Goal: Transaction & Acquisition: Purchase product/service

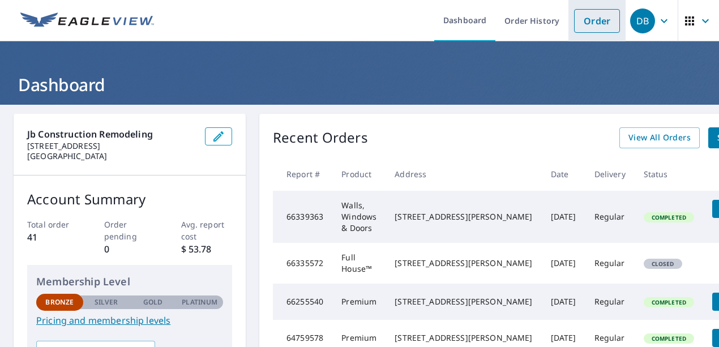
click at [597, 24] on link "Order" at bounding box center [597, 21] width 46 height 24
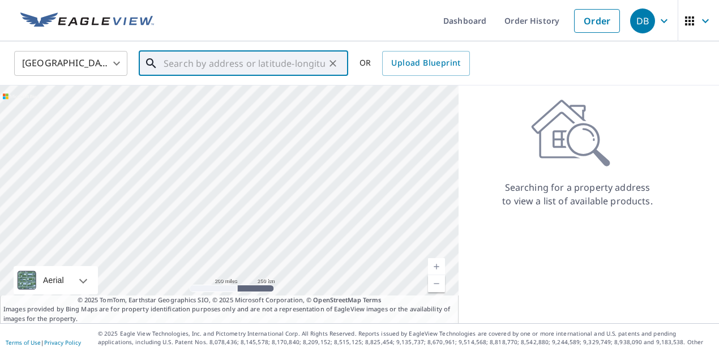
click at [208, 68] on input "text" at bounding box center [244, 64] width 161 height 32
paste input "[STREET_ADDRESS][PERSON_NAME]"
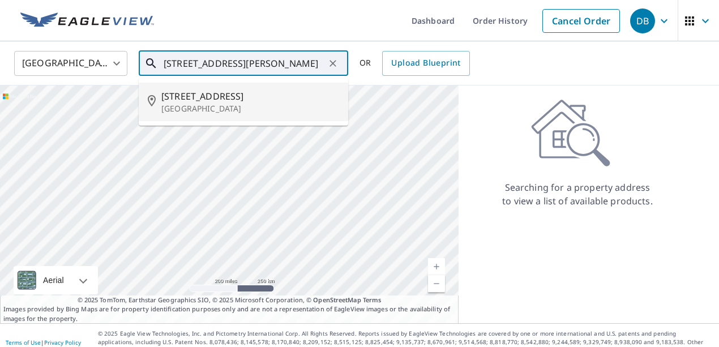
click at [208, 105] on p "[GEOGRAPHIC_DATA]" at bounding box center [250, 108] width 178 height 11
type input "[STREET_ADDRESS][PERSON_NAME]"
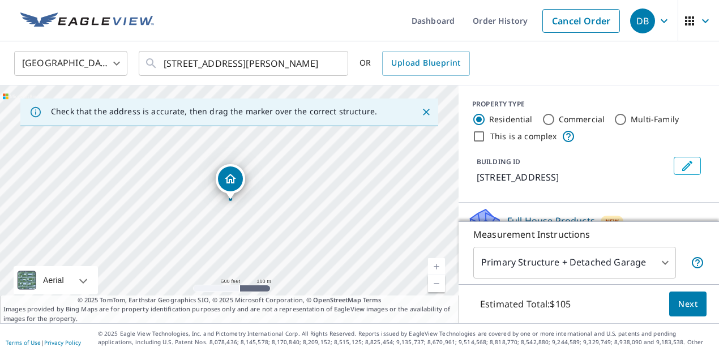
click at [440, 269] on link "Current Level 16, Zoom In" at bounding box center [436, 266] width 17 height 17
click at [440, 269] on link "Current Level 17, Zoom In" at bounding box center [436, 266] width 17 height 17
click at [440, 269] on link "Current Level 18, Zoom In" at bounding box center [436, 266] width 17 height 17
click at [440, 269] on link "Current Level 19, Zoom In" at bounding box center [436, 266] width 17 height 17
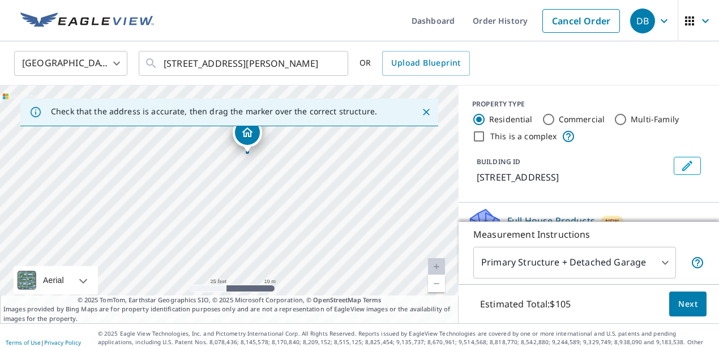
click at [440, 269] on link "Current Level 20, Zoom In Disabled" at bounding box center [436, 266] width 17 height 17
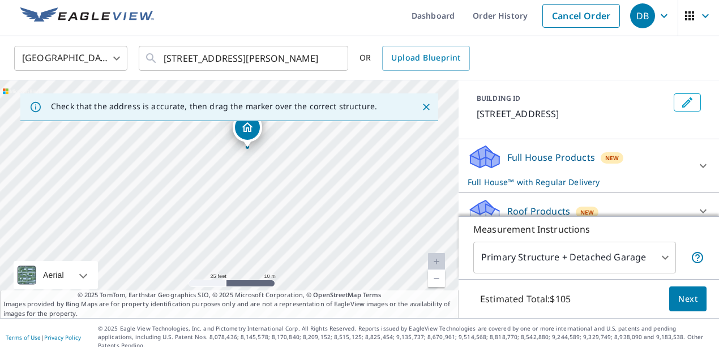
scroll to position [66, 0]
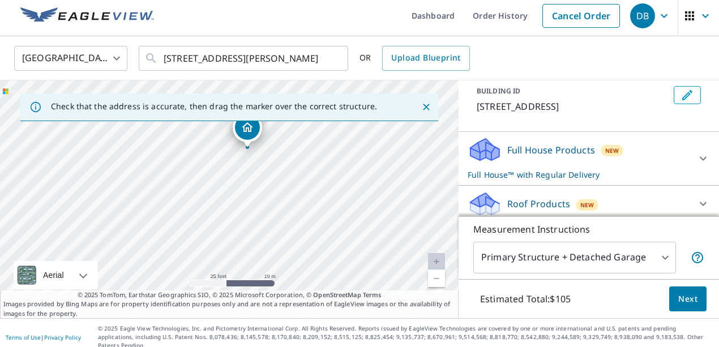
click at [701, 161] on icon at bounding box center [703, 159] width 14 height 14
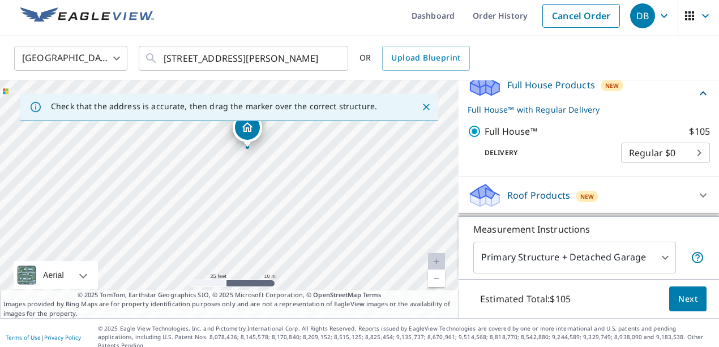
scroll to position [134, 0]
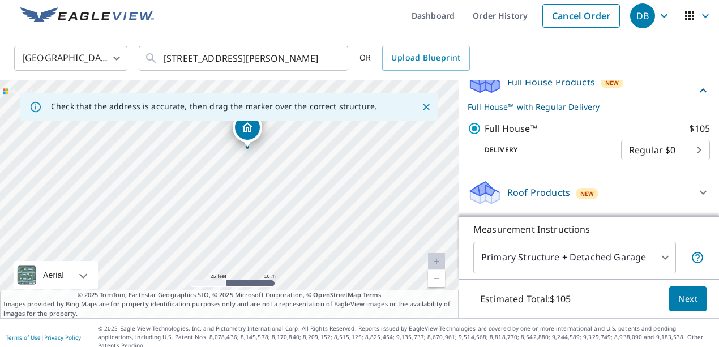
click at [688, 302] on span "Next" at bounding box center [687, 299] width 19 height 14
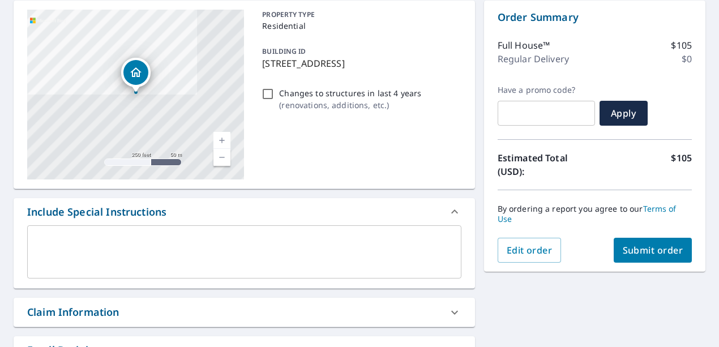
scroll to position [121, 0]
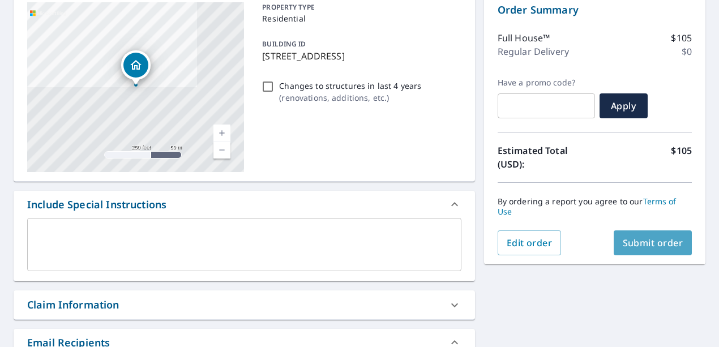
click at [661, 237] on span "Submit order" at bounding box center [653, 243] width 61 height 12
checkbox input "true"
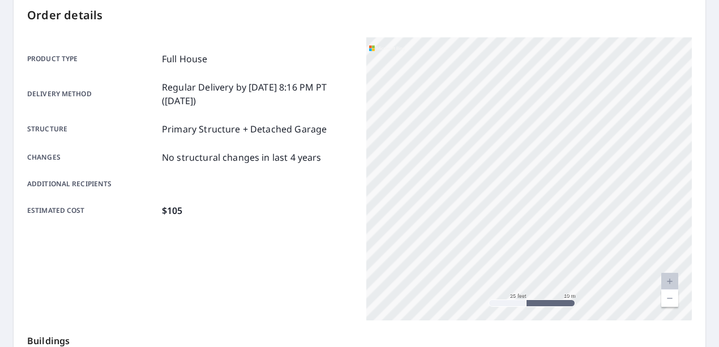
click at [40, 297] on div "Product type Full House Delivery method Regular Delivery by [DATE] 8:16 PM PT (…" at bounding box center [189, 178] width 325 height 283
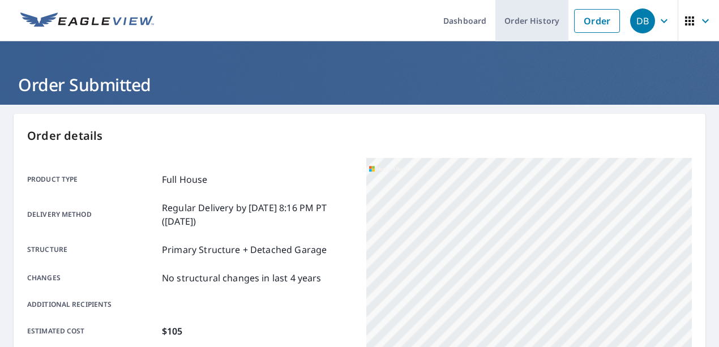
click at [546, 23] on link "Order History" at bounding box center [531, 20] width 73 height 41
